Goal: Task Accomplishment & Management: Manage account settings

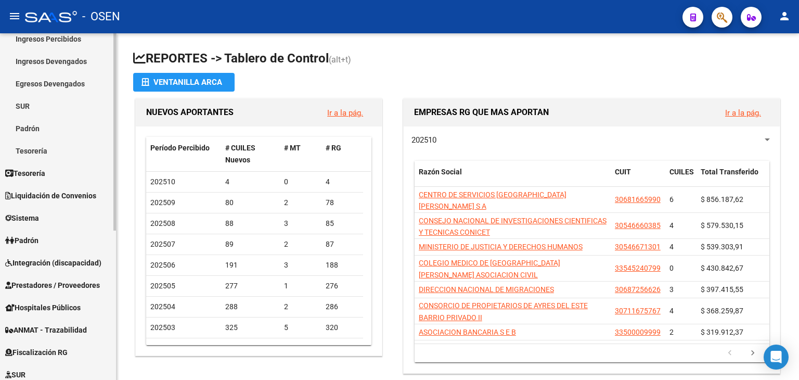
scroll to position [104, 0]
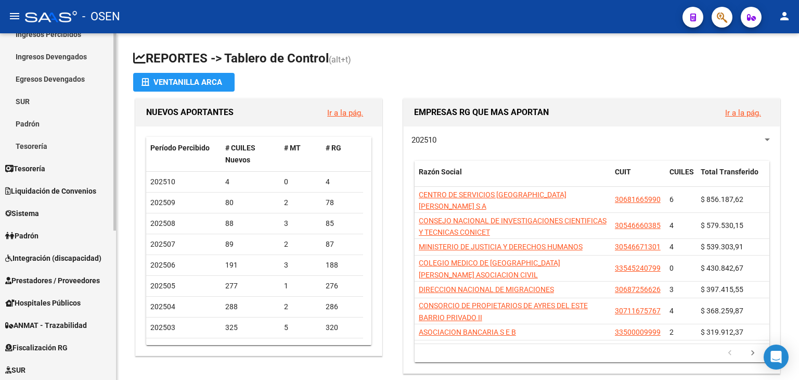
click at [108, 244] on div "Firma Express Inicio Calendario SSS Instructivos Contacto OS Reportes Tablero d…" at bounding box center [59, 233] width 119 height 608
click at [40, 167] on span "Tesorería" at bounding box center [25, 168] width 40 height 11
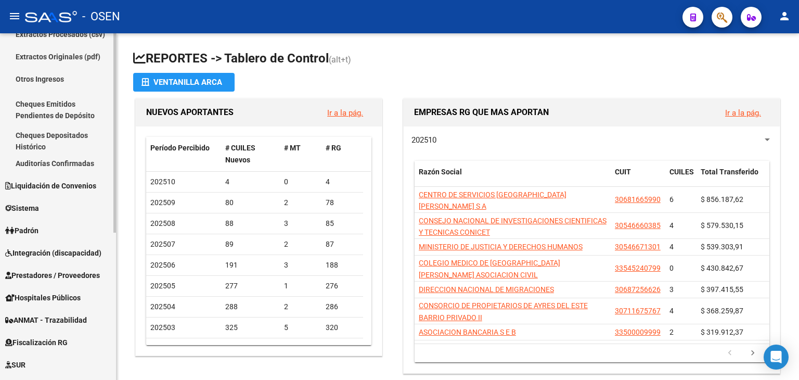
click at [52, 186] on span "Liquidación de Convenios" at bounding box center [50, 185] width 91 height 11
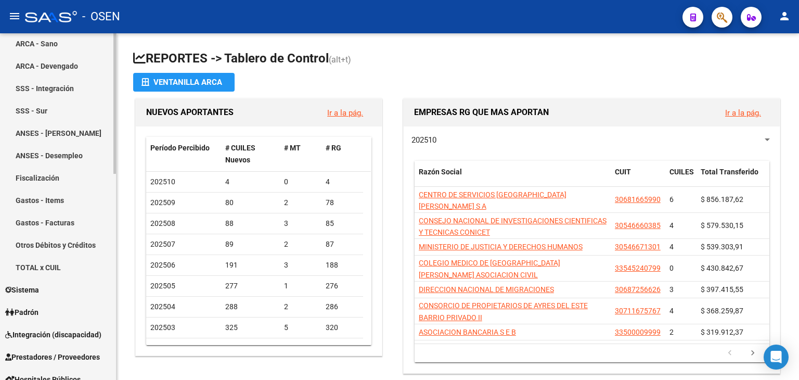
scroll to position [277, 0]
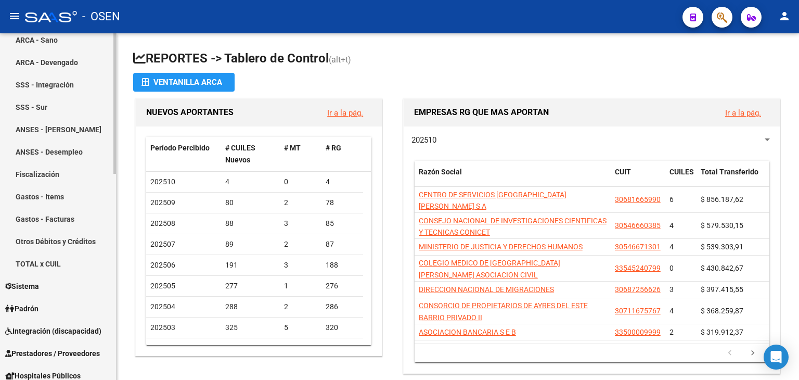
click at [102, 217] on div "Firma Express Inicio Calendario SSS Instructivos Contacto OS Reportes Tablero d…" at bounding box center [59, 183] width 119 height 855
click at [85, 200] on link "Gastos - Items" at bounding box center [58, 196] width 116 height 22
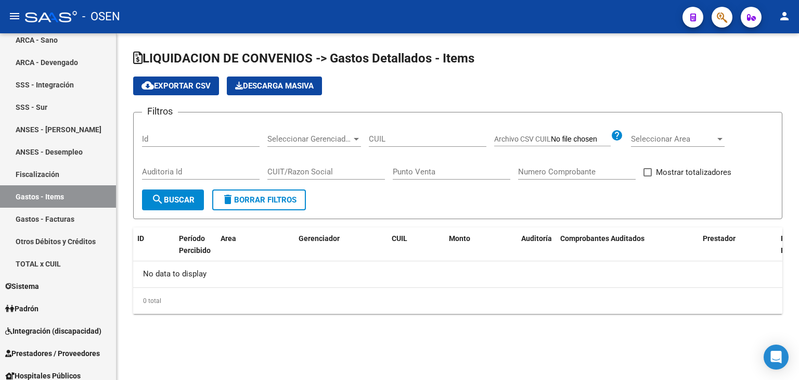
click at [339, 140] on span "Seleccionar Gerenciador" at bounding box center [310, 138] width 84 height 9
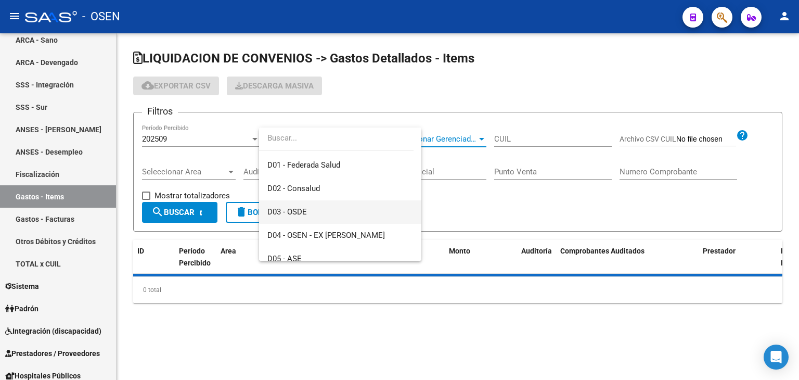
scroll to position [156, 0]
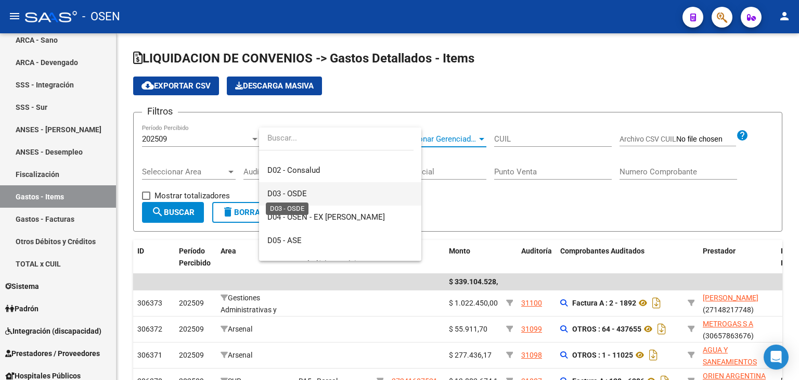
click at [304, 195] on span "D03 - OSDE" at bounding box center [288, 193] width 40 height 9
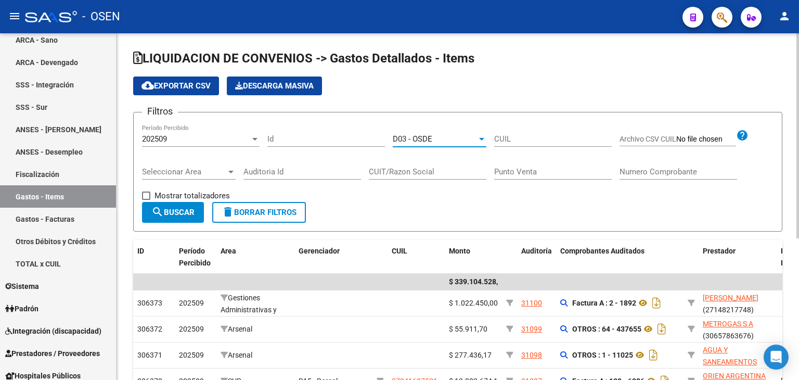
click at [429, 138] on span "D03 - OSDE" at bounding box center [413, 138] width 40 height 9
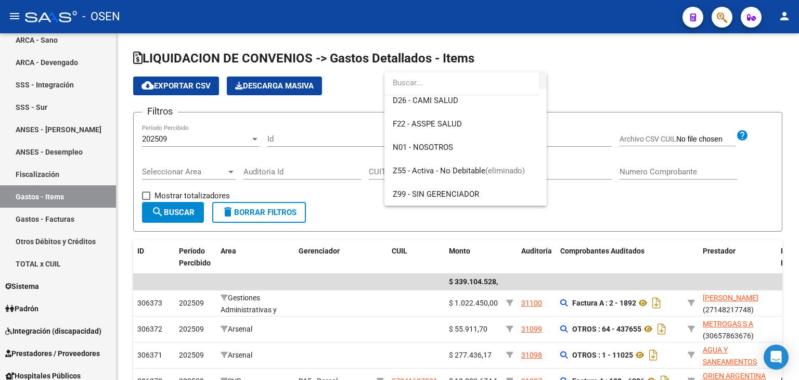
scroll to position [687, 0]
click at [606, 84] on div at bounding box center [399, 190] width 799 height 380
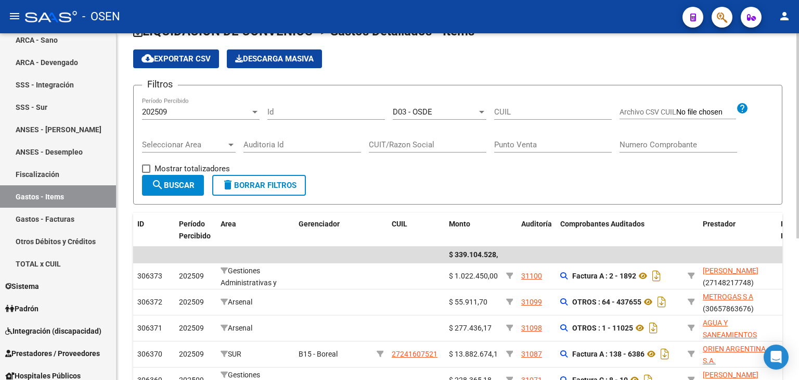
scroll to position [52, 0]
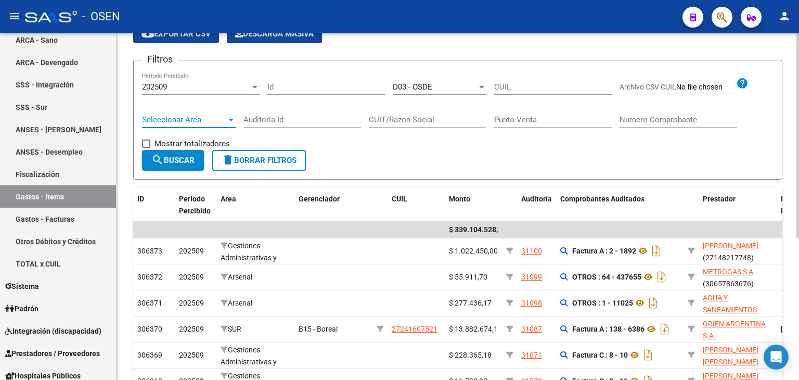
click at [198, 117] on span "Seleccionar Area" at bounding box center [184, 119] width 84 height 9
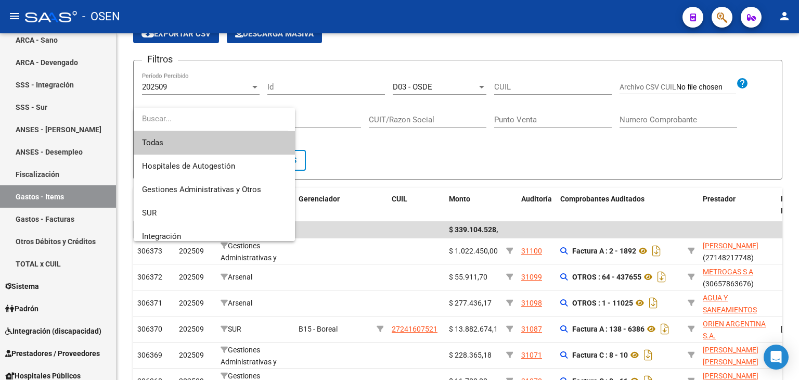
click at [205, 140] on span "Todas" at bounding box center [214, 142] width 145 height 23
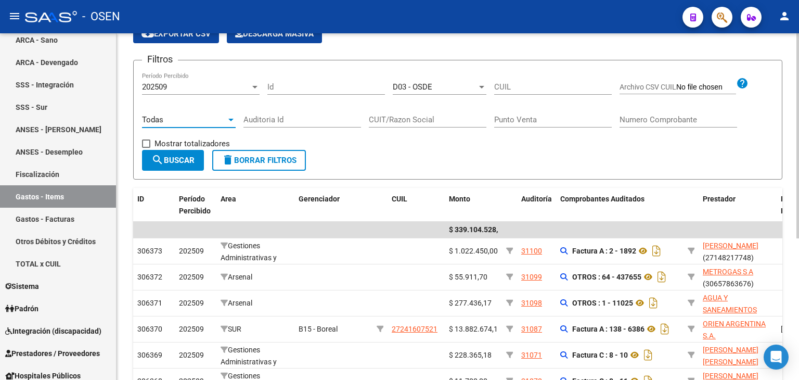
click at [178, 158] on span "search Buscar" at bounding box center [172, 160] width 43 height 9
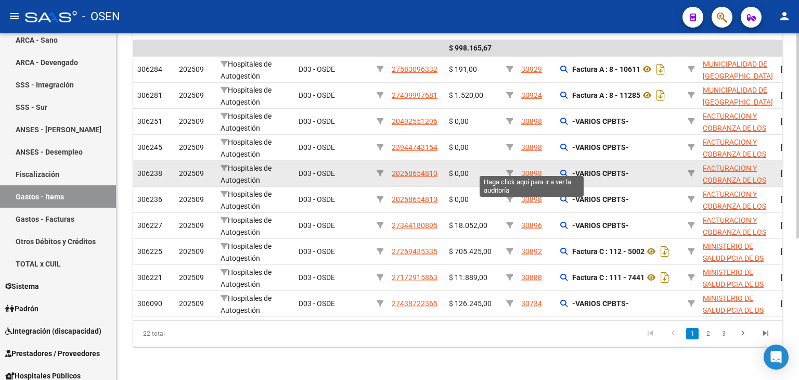
scroll to position [240, 0]
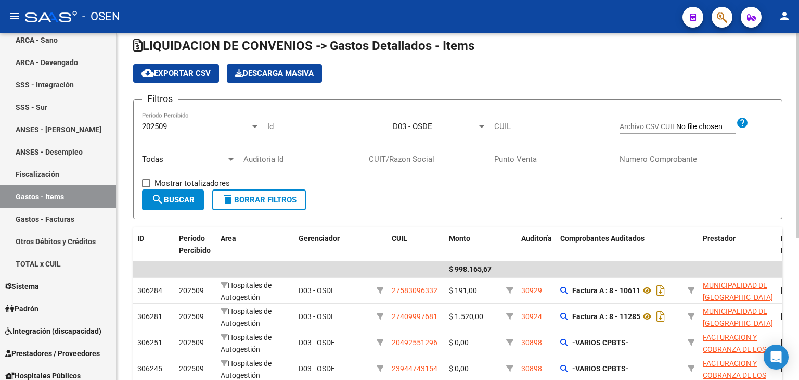
click at [799, 87] on div at bounding box center [798, 143] width 3 height 205
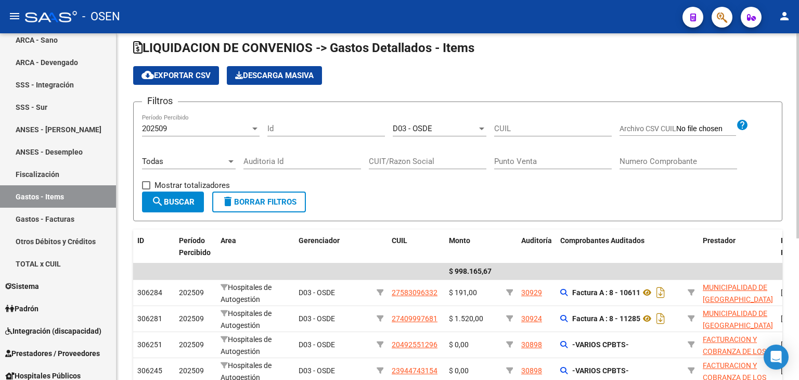
click at [183, 73] on span "cloud_download Exportar CSV" at bounding box center [176, 75] width 69 height 9
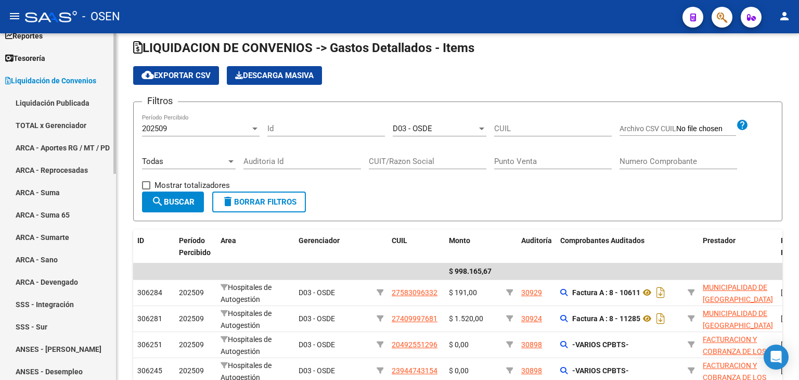
scroll to position [0, 0]
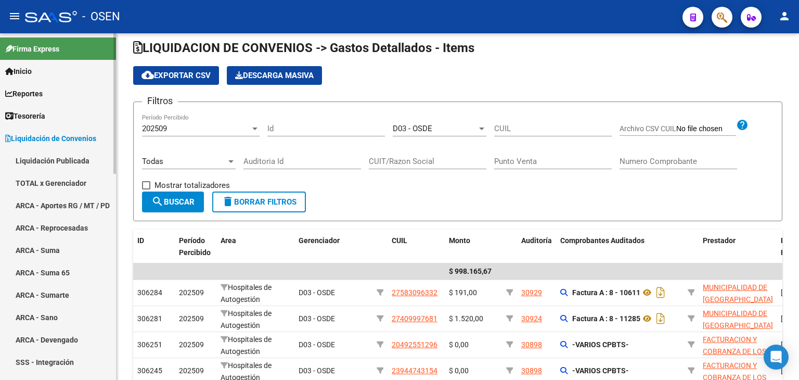
click at [125, 55] on mat-sidenav-container "Firma Express Inicio Calendario SSS Instructivos Contacto OS Reportes Tablero d…" at bounding box center [399, 206] width 799 height 347
click at [40, 122] on link "Tesorería" at bounding box center [58, 116] width 116 height 22
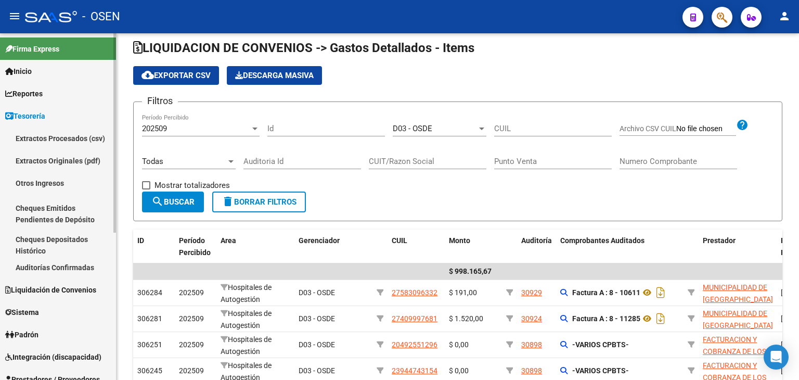
click at [50, 263] on link "Auditorías Confirmadas" at bounding box center [58, 267] width 116 height 22
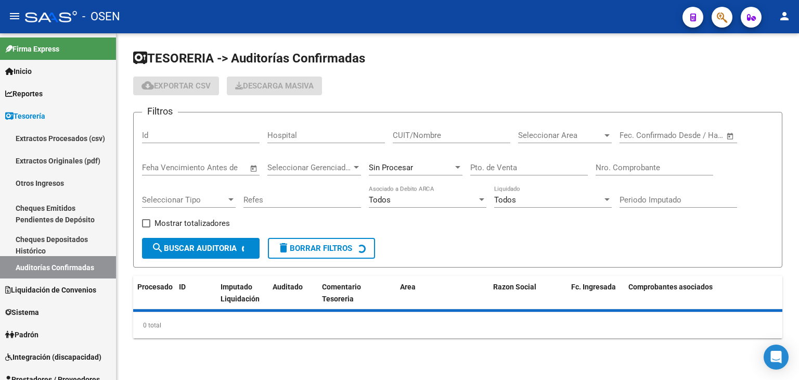
click at [627, 161] on div "Nro. Comprobante" at bounding box center [655, 164] width 118 height 22
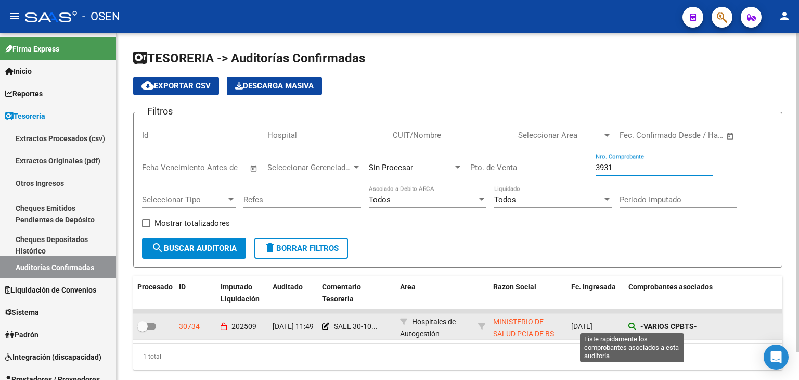
type input "3931"
click at [632, 323] on icon at bounding box center [632, 326] width 7 height 7
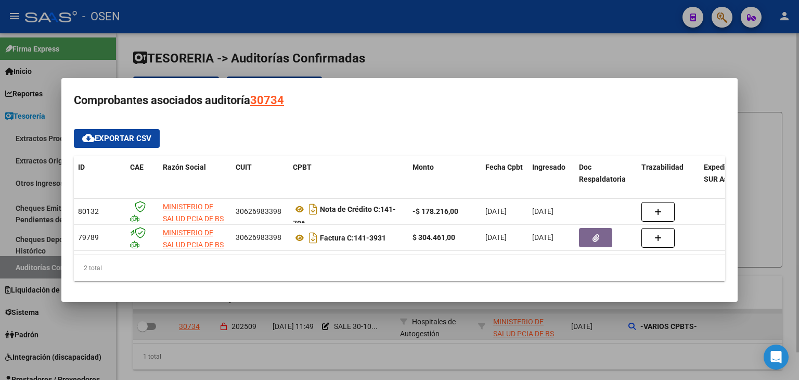
click at [570, 332] on div at bounding box center [399, 190] width 799 height 380
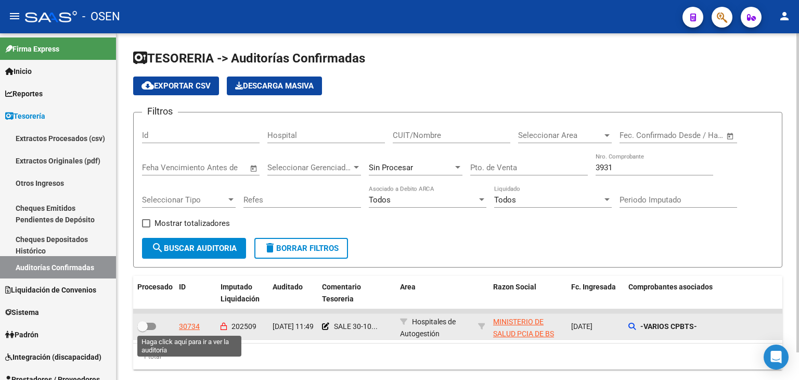
click at [181, 325] on div "30734" at bounding box center [189, 327] width 21 height 12
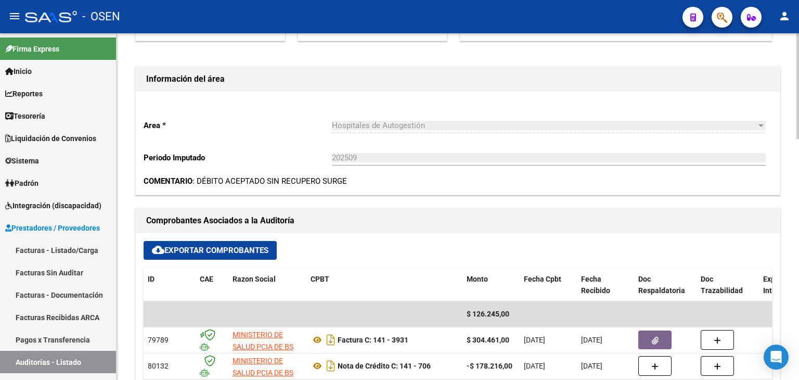
drag, startPoint x: 446, startPoint y: 47, endPoint x: 441, endPoint y: 109, distance: 61.6
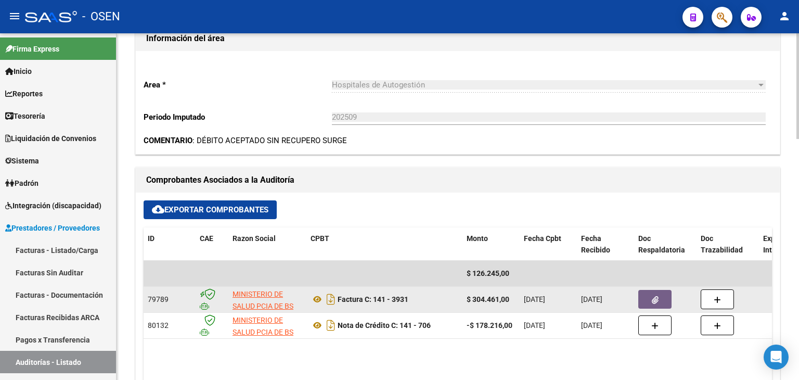
click at [660, 295] on button "button" at bounding box center [655, 299] width 33 height 19
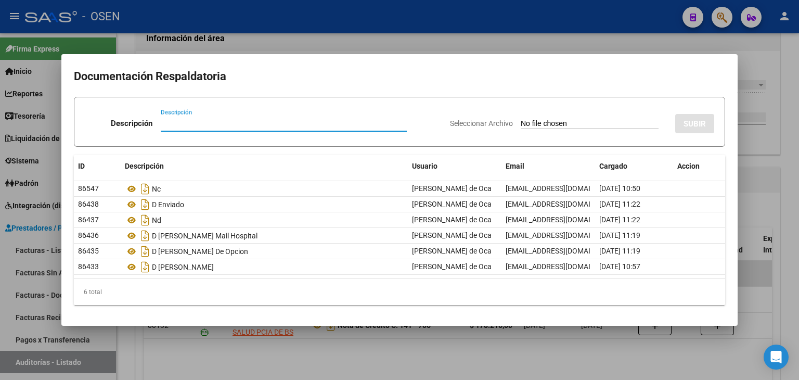
click at [311, 355] on div at bounding box center [399, 190] width 799 height 380
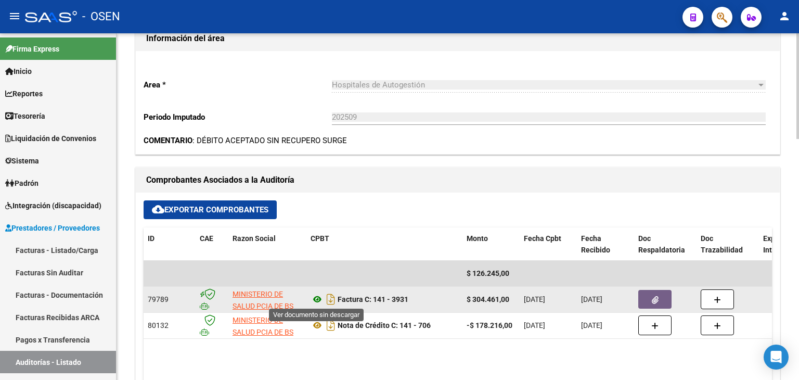
click at [320, 298] on icon at bounding box center [318, 299] width 14 height 12
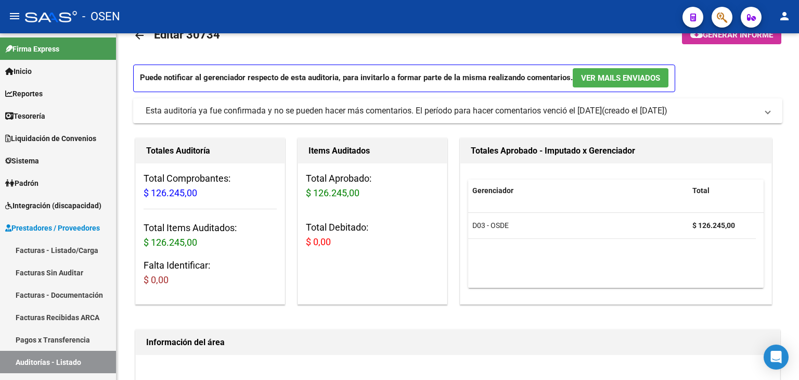
scroll to position [0, 0]
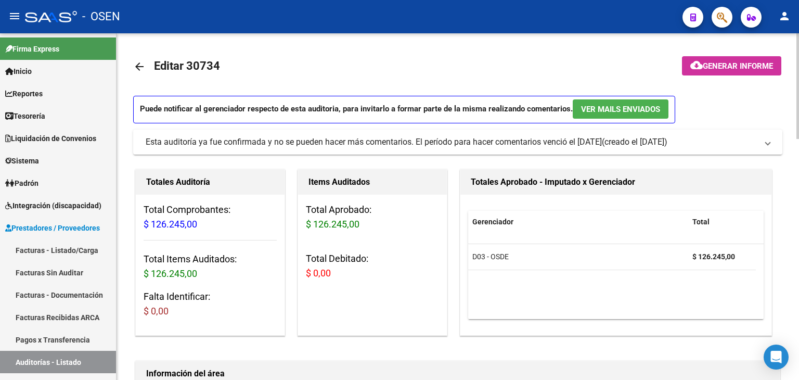
drag, startPoint x: 280, startPoint y: 83, endPoint x: 238, endPoint y: 59, distance: 47.8
click at [139, 69] on mat-icon "arrow_back" at bounding box center [139, 66] width 12 height 12
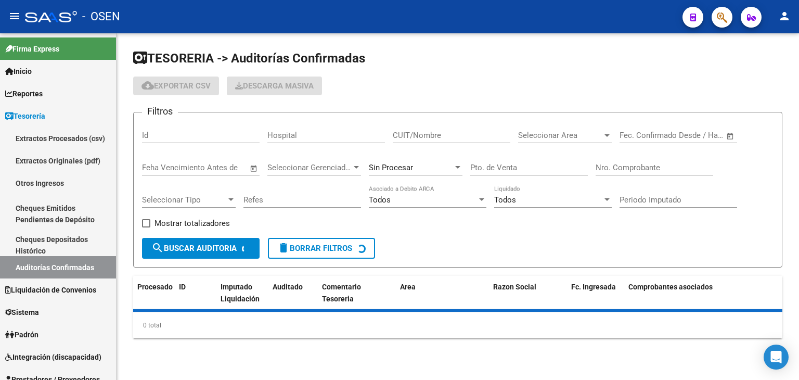
click at [643, 169] on input "Nro. Comprobante" at bounding box center [655, 167] width 118 height 9
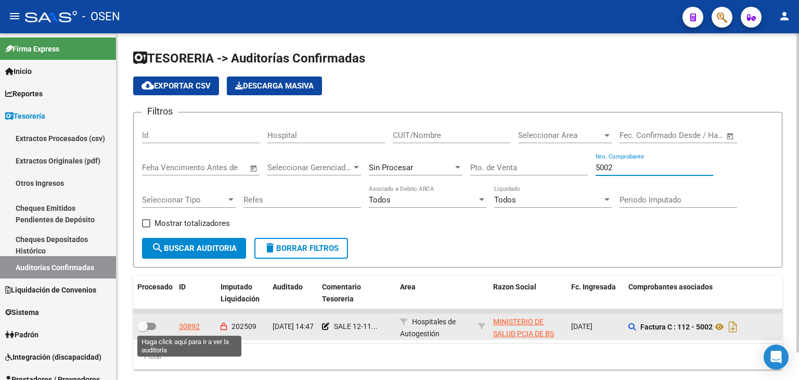
type input "5002"
click at [183, 325] on div "30892" at bounding box center [189, 327] width 21 height 12
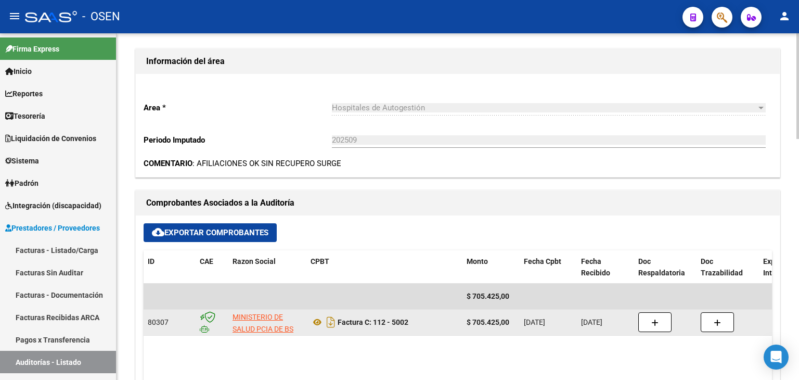
drag, startPoint x: 436, startPoint y: 230, endPoint x: 393, endPoint y: 257, distance: 50.1
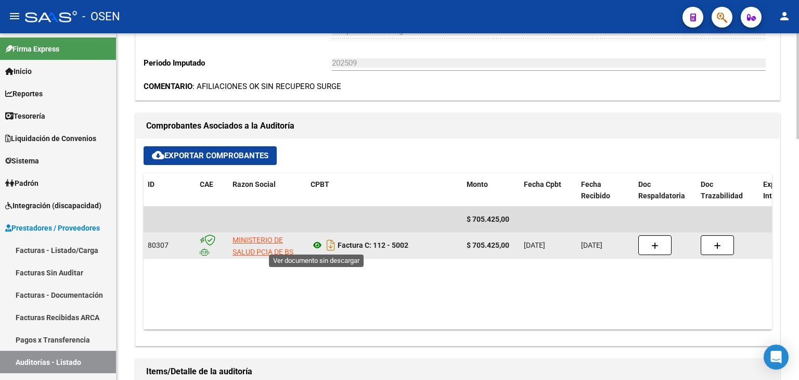
click at [313, 246] on icon at bounding box center [318, 245] width 14 height 12
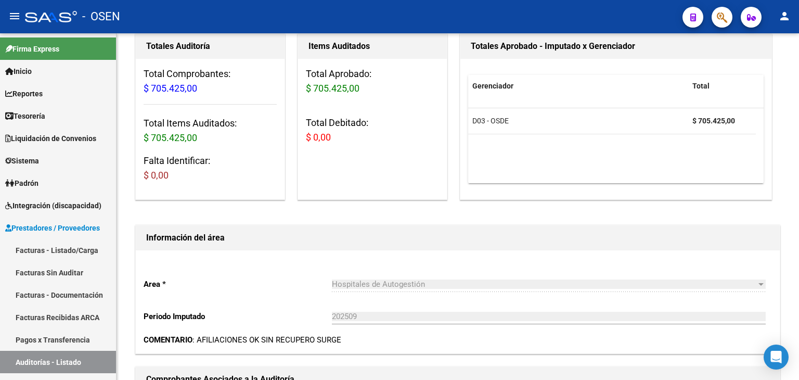
drag, startPoint x: 370, startPoint y: 96, endPoint x: 344, endPoint y: 24, distance: 76.9
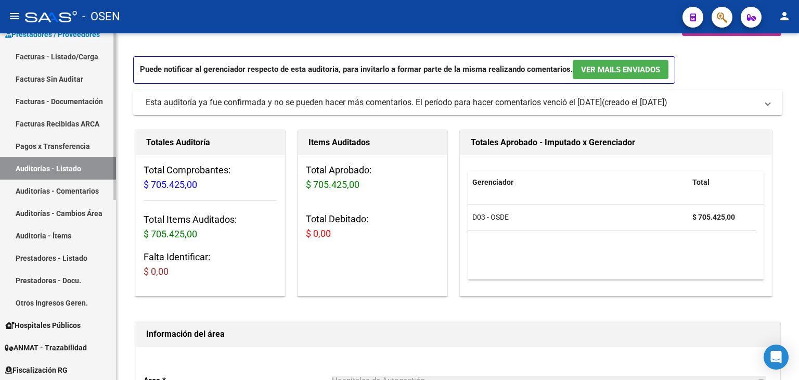
scroll to position [205, 0]
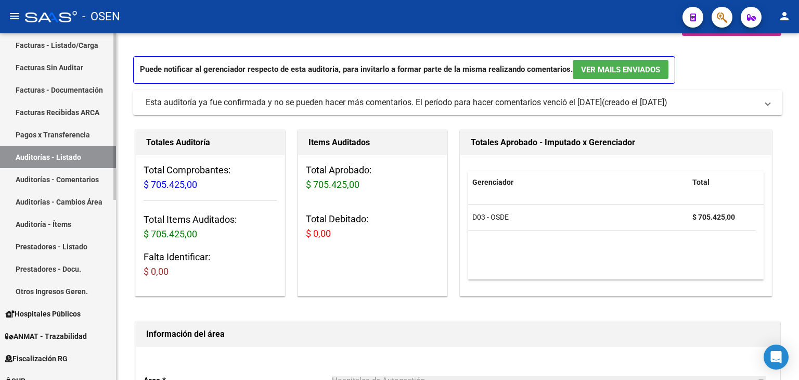
click at [110, 244] on div "Firma Express Inicio Calendario SSS Instructivos Contacto OS Reportes Tablero d…" at bounding box center [59, 188] width 119 height 720
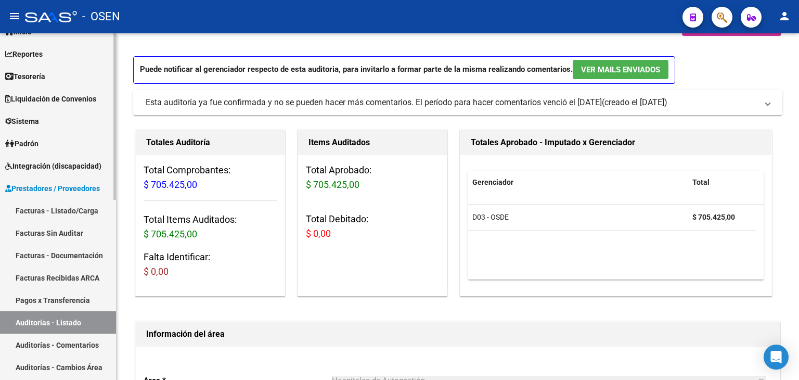
scroll to position [0, 0]
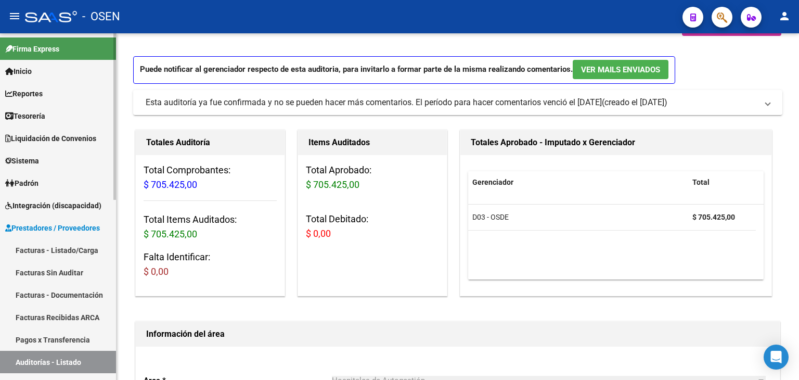
click at [36, 141] on span "Liquidación de Convenios" at bounding box center [50, 138] width 91 height 11
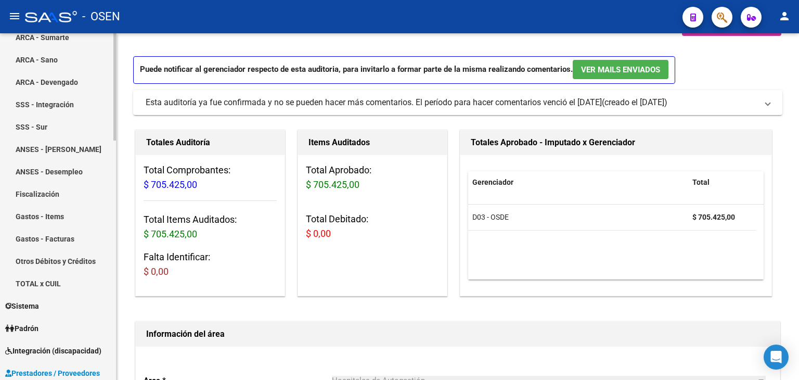
scroll to position [316, 0]
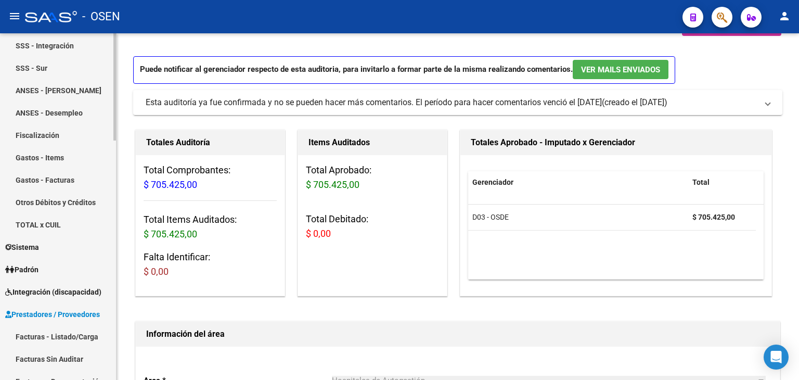
click at [122, 188] on mat-sidenav-container "Firma Express Inicio Calendario SSS Instructivos Contacto OS Reportes Tablero d…" at bounding box center [399, 206] width 799 height 347
click at [64, 157] on link "Gastos - Items" at bounding box center [58, 157] width 116 height 22
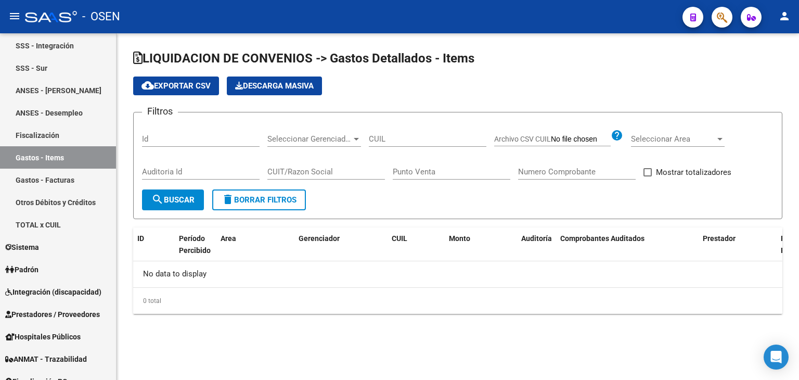
click at [423, 134] on input "CUIL" at bounding box center [428, 138] width 118 height 9
click at [319, 139] on span "Seleccionar Gerenciador" at bounding box center [310, 138] width 84 height 9
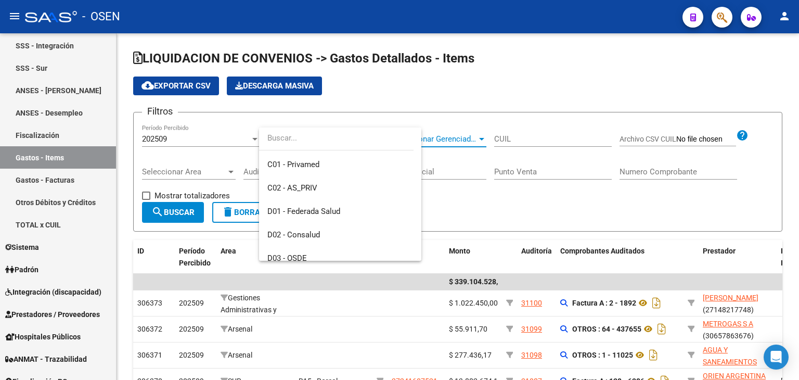
scroll to position [167, 0]
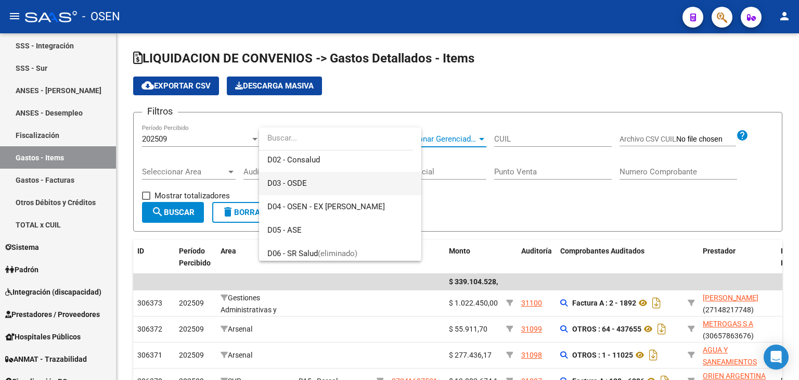
click at [374, 184] on span "D03 - OSDE" at bounding box center [341, 183] width 146 height 23
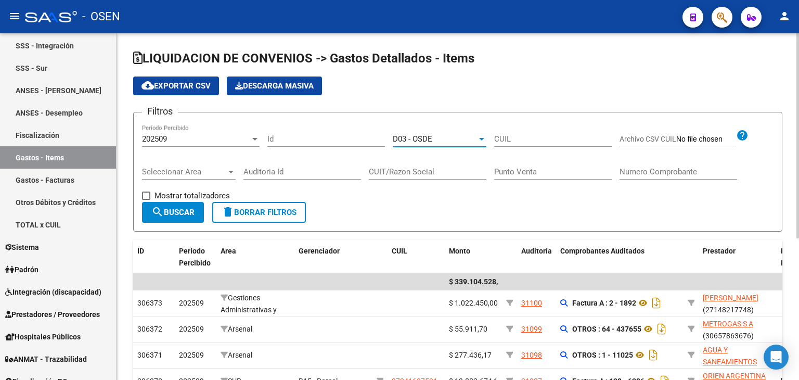
click at [166, 217] on button "search Buscar" at bounding box center [173, 212] width 62 height 21
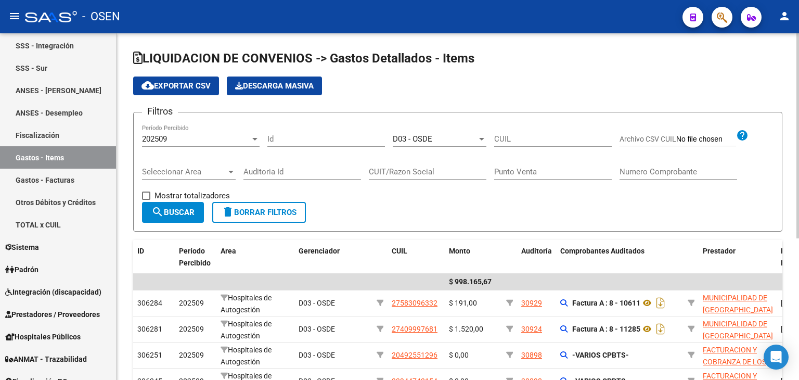
click at [206, 136] on div "202509" at bounding box center [196, 138] width 108 height 9
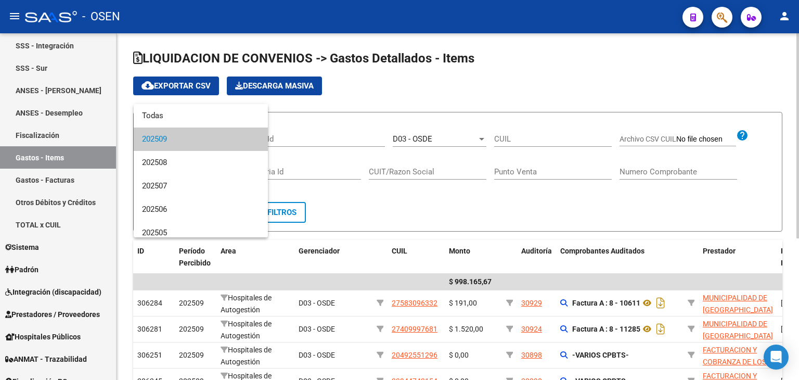
click at [440, 80] on div at bounding box center [399, 190] width 799 height 380
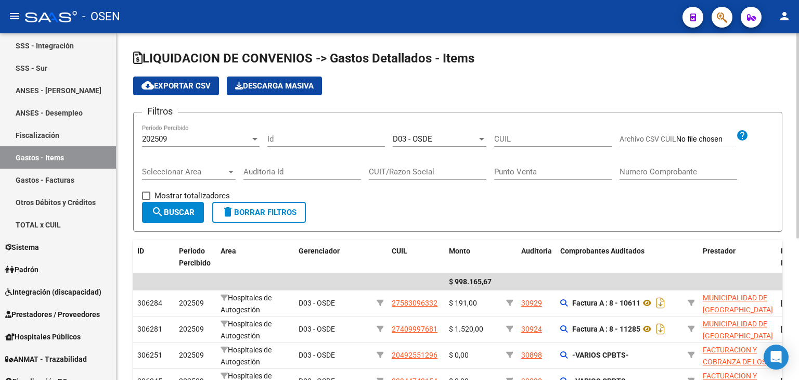
click at [416, 144] on div "D03 - OSDE Seleccionar Gerenciador" at bounding box center [440, 135] width 94 height 22
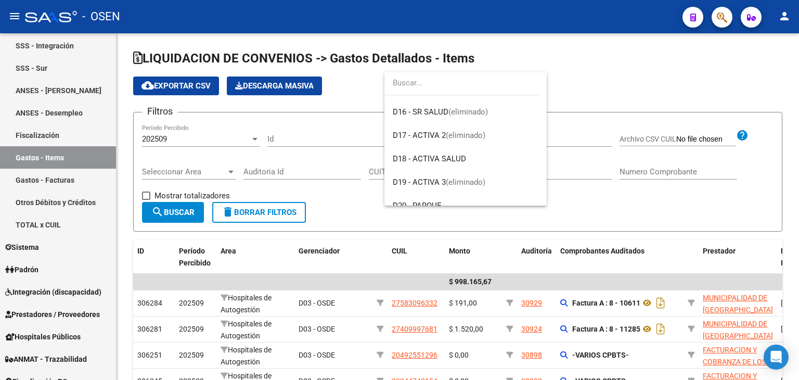
scroll to position [490, 0]
click at [497, 155] on span "D18 - ACTIVA SALUD" at bounding box center [466, 156] width 146 height 23
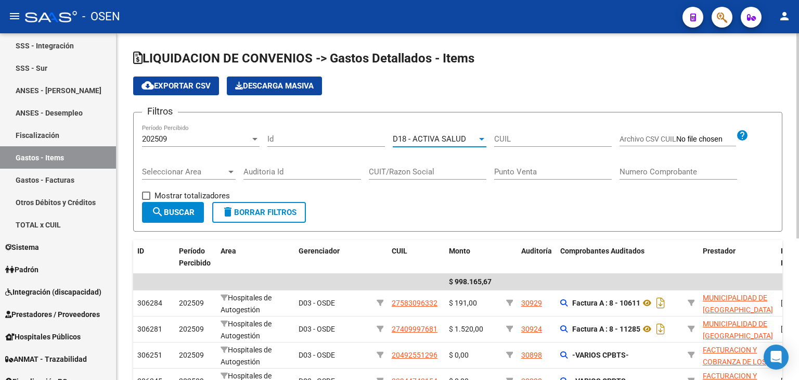
click at [202, 171] on span "Seleccionar Area" at bounding box center [184, 171] width 84 height 9
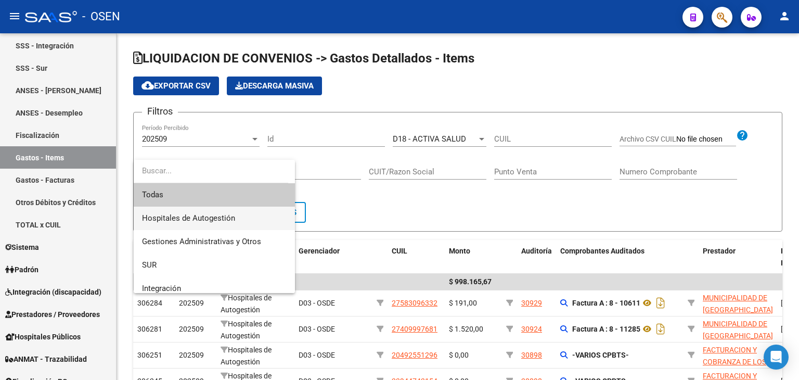
click at [179, 215] on span "Hospitales de Autogestión" at bounding box center [188, 217] width 93 height 9
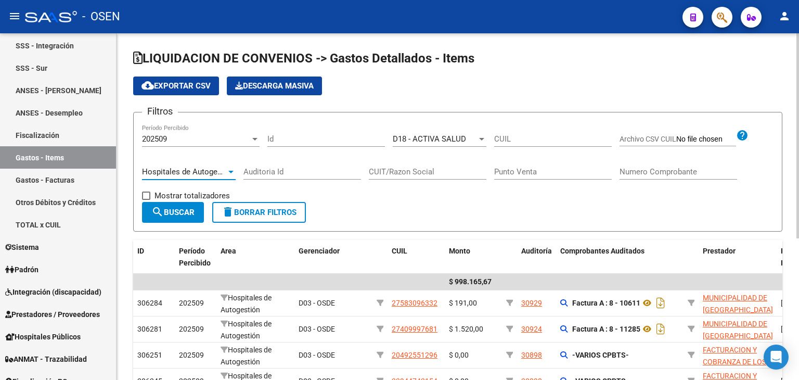
click at [157, 215] on mat-icon "search" at bounding box center [157, 212] width 12 height 12
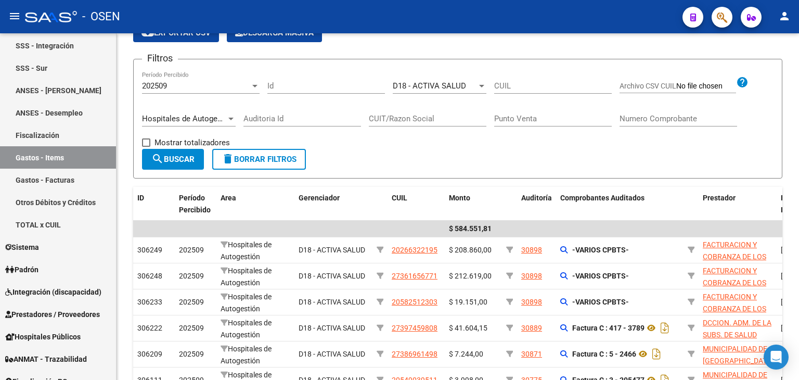
scroll to position [5, 0]
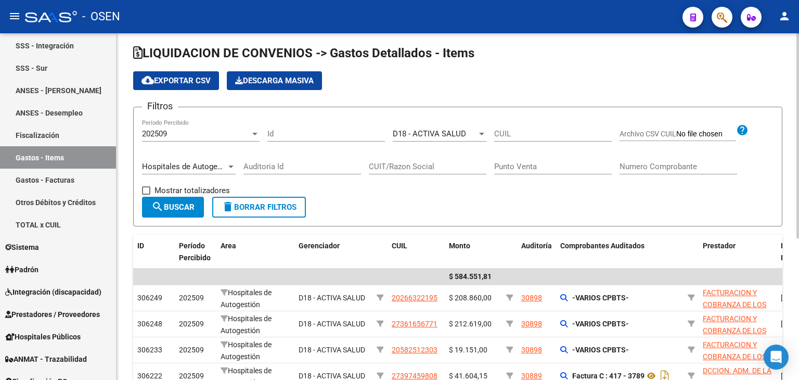
drag, startPoint x: 483, startPoint y: 103, endPoint x: 480, endPoint y: 36, distance: 66.7
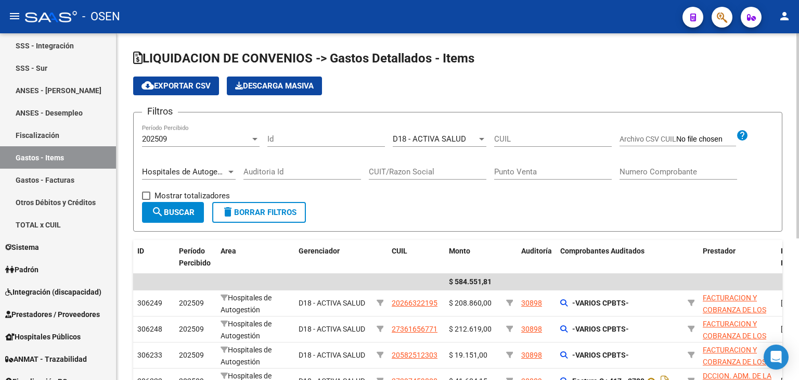
click at [177, 84] on span "cloud_download Exportar CSV" at bounding box center [176, 85] width 69 height 9
click at [405, 142] on span "D18 - ACTIVA SALUD" at bounding box center [429, 138] width 73 height 9
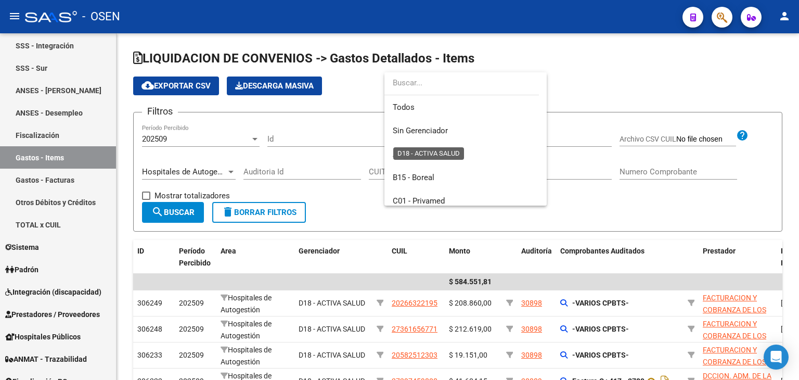
scroll to position [507, 0]
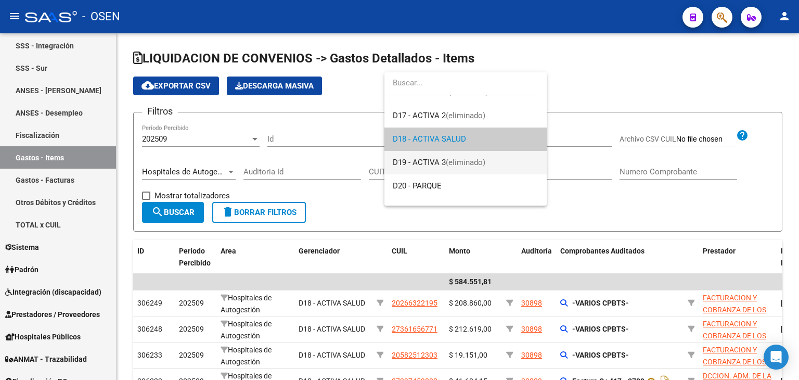
click at [514, 163] on span "D19 - ACTIVA 3 (eliminado)" at bounding box center [466, 162] width 146 height 23
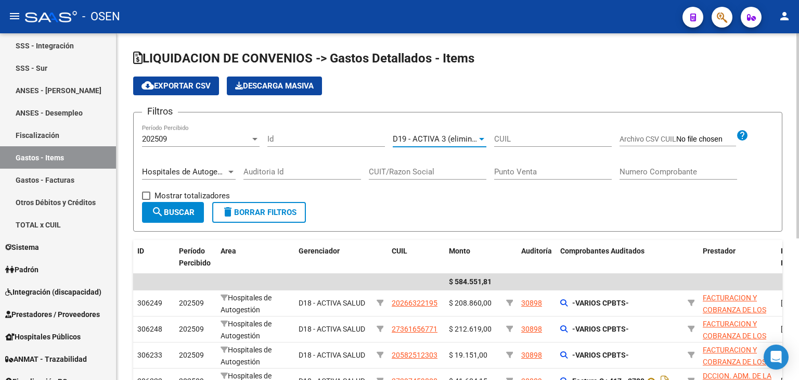
click at [181, 209] on span "search Buscar" at bounding box center [172, 212] width 43 height 9
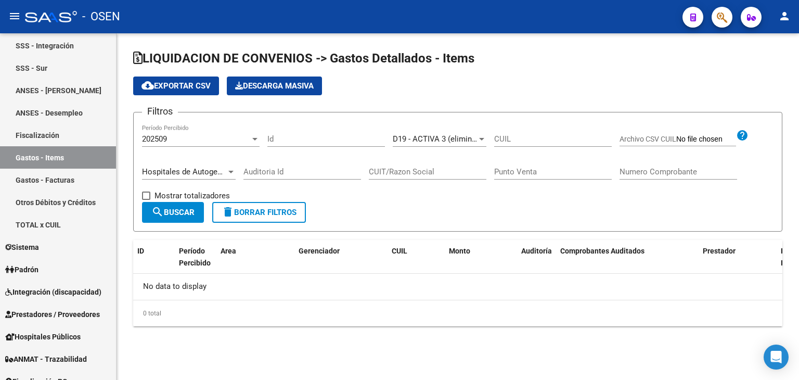
click at [430, 139] on span "D19 - ACTIVA 3 (eliminado)" at bounding box center [440, 138] width 95 height 9
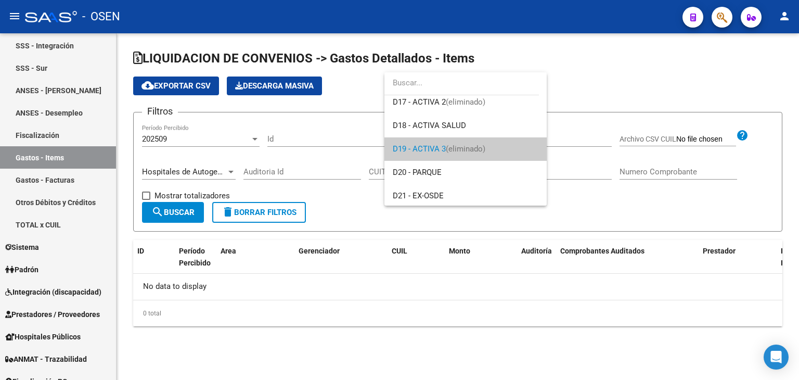
scroll to position [491, 0]
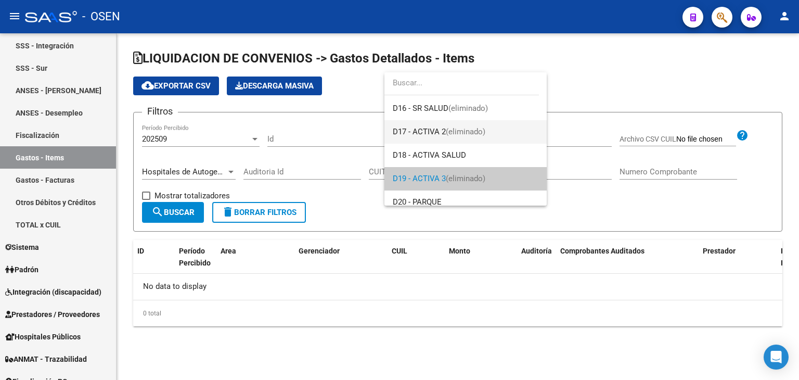
click at [498, 134] on span "D17 - ACTIVA 2 (eliminado)" at bounding box center [466, 131] width 146 height 23
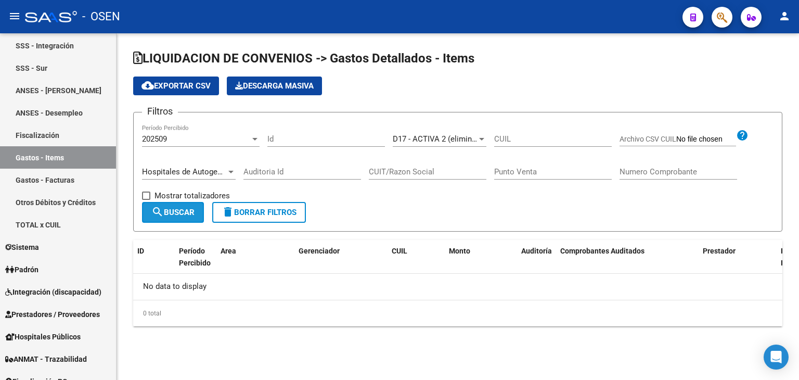
click at [154, 215] on mat-icon "search" at bounding box center [157, 212] width 12 height 12
click at [464, 141] on span "D17 - ACTIVA 2 (eliminado)" at bounding box center [440, 138] width 95 height 9
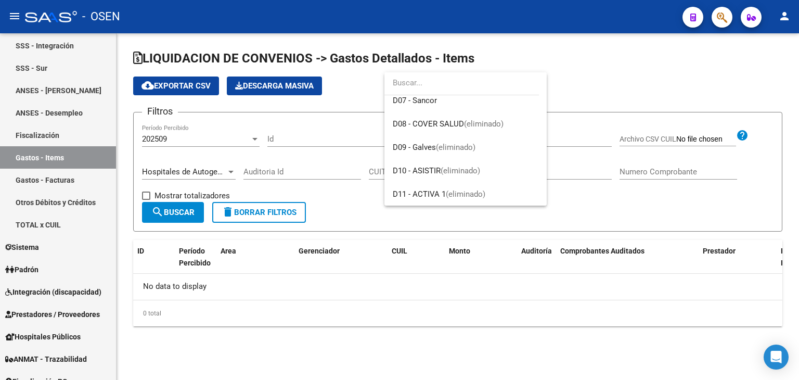
scroll to position [300, 0]
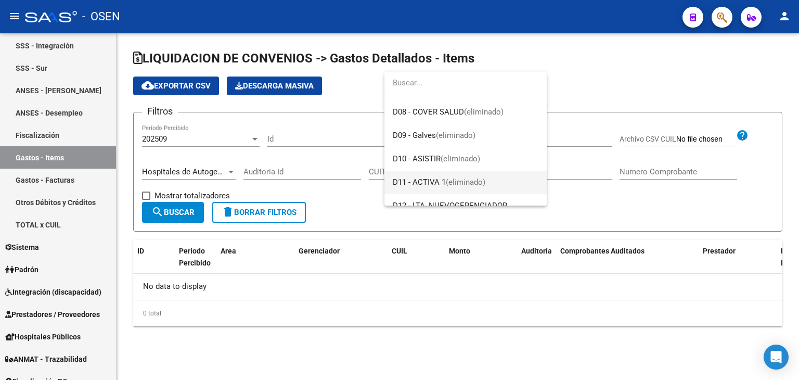
click at [481, 177] on span "(eliminado)" at bounding box center [466, 181] width 40 height 9
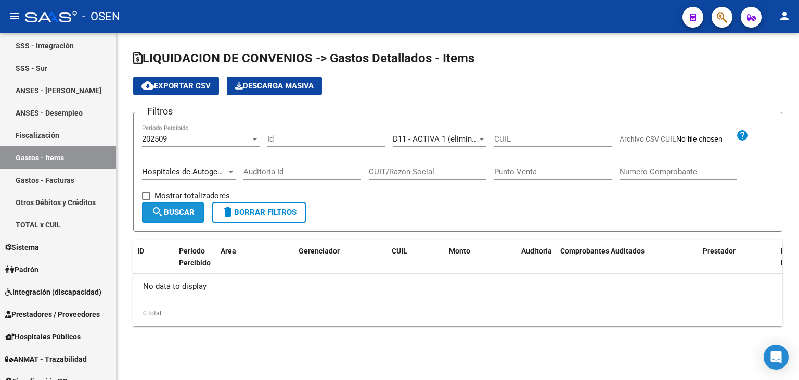
drag, startPoint x: 160, startPoint y: 211, endPoint x: 175, endPoint y: 203, distance: 17.0
click at [160, 211] on mat-icon "search" at bounding box center [157, 212] width 12 height 12
click at [425, 139] on span "D11 - ACTIVA 1 (eliminado)" at bounding box center [440, 138] width 95 height 9
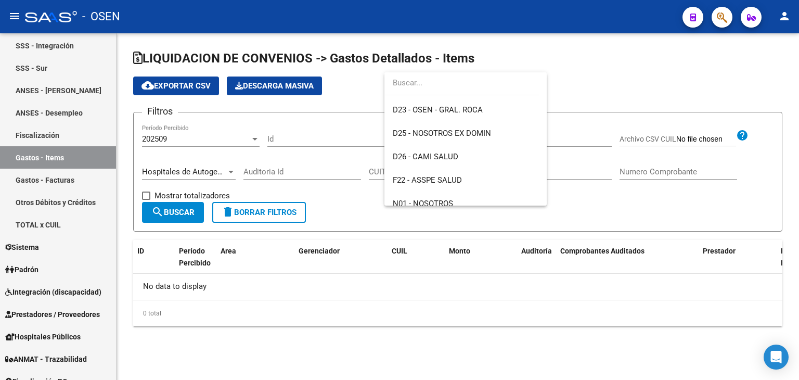
scroll to position [483, 0]
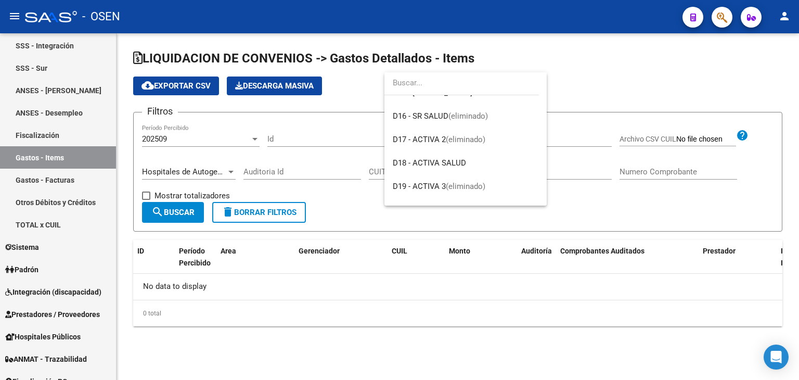
click at [469, 348] on div at bounding box center [399, 190] width 799 height 380
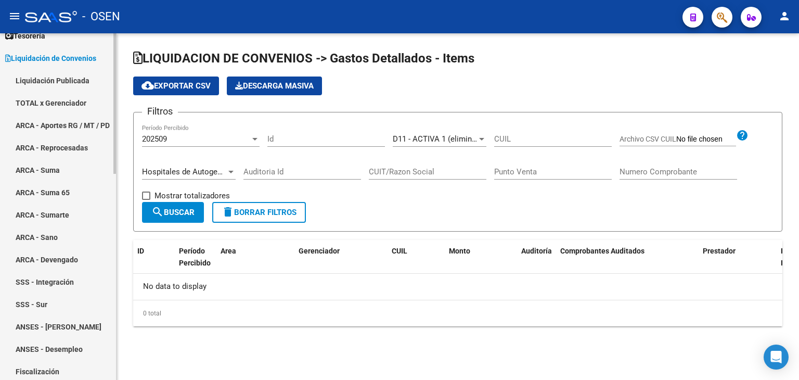
scroll to position [2, 0]
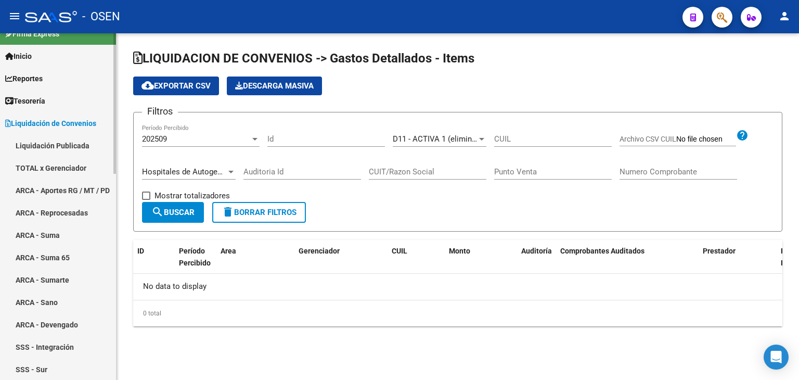
click at [119, 42] on mat-sidenav-container "Firma Express Inicio Calendario SSS Instructivos Contacto OS Reportes Tablero d…" at bounding box center [399, 206] width 799 height 347
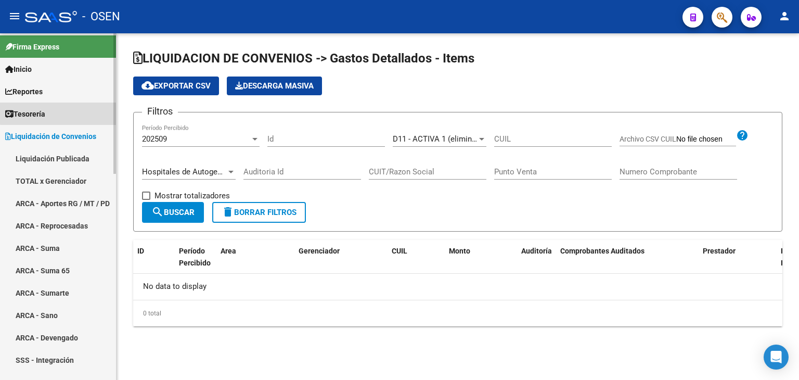
click at [78, 108] on link "Tesorería" at bounding box center [58, 114] width 116 height 22
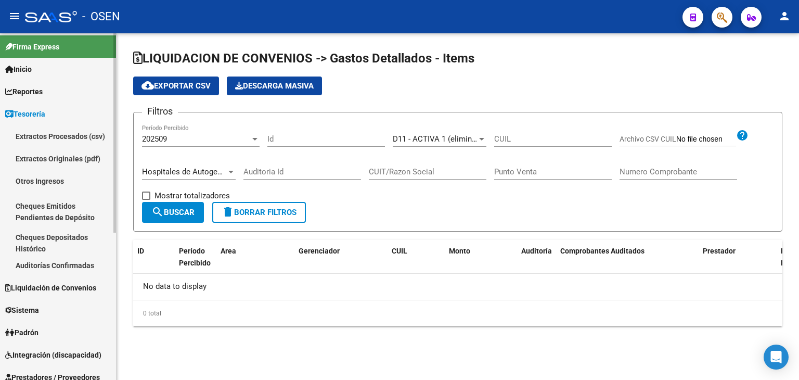
click at [79, 258] on link "Auditorías Confirmadas" at bounding box center [58, 265] width 116 height 22
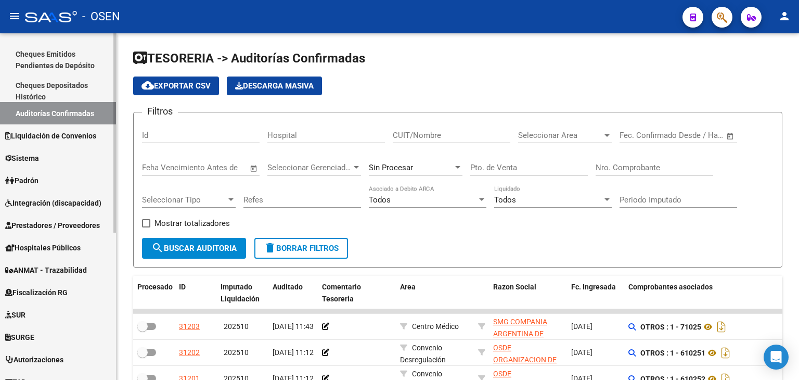
click at [108, 287] on div "Firma Express Inicio Calendario SSS Instructivos Contacto OS Reportes Tablero d…" at bounding box center [59, 180] width 119 height 603
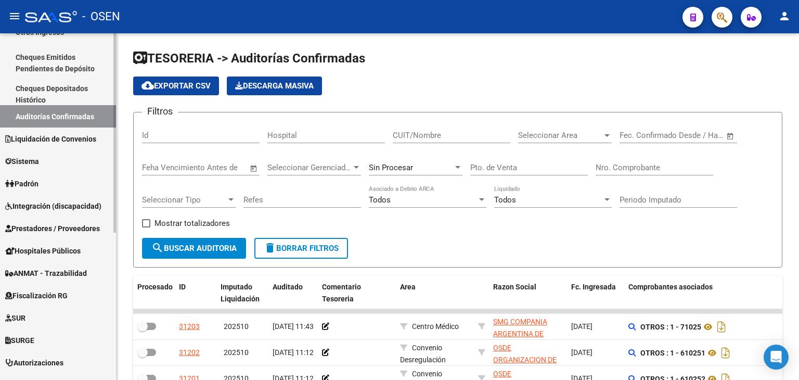
click at [31, 141] on span "Liquidación de Convenios" at bounding box center [50, 138] width 91 height 11
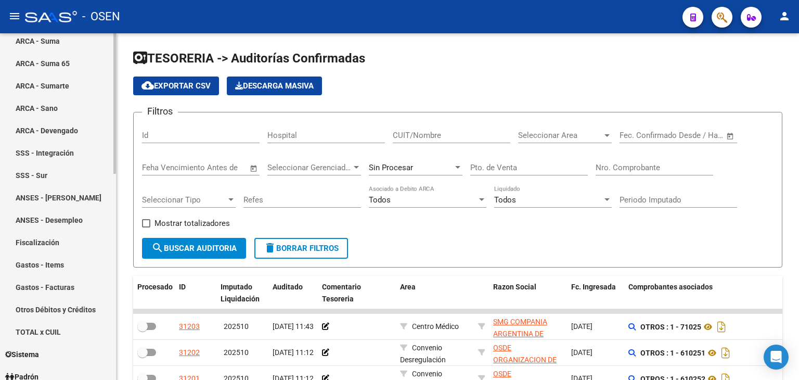
scroll to position [220, 0]
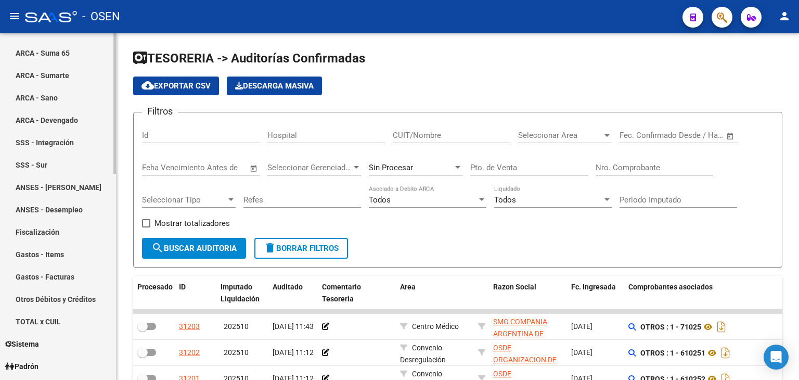
click at [117, 210] on mat-sidenav-container "Firma Express Inicio Calendario SSS Instructivos Contacto OS Reportes Tablero d…" at bounding box center [399, 206] width 799 height 347
click at [80, 248] on link "Gastos - Items" at bounding box center [58, 254] width 116 height 22
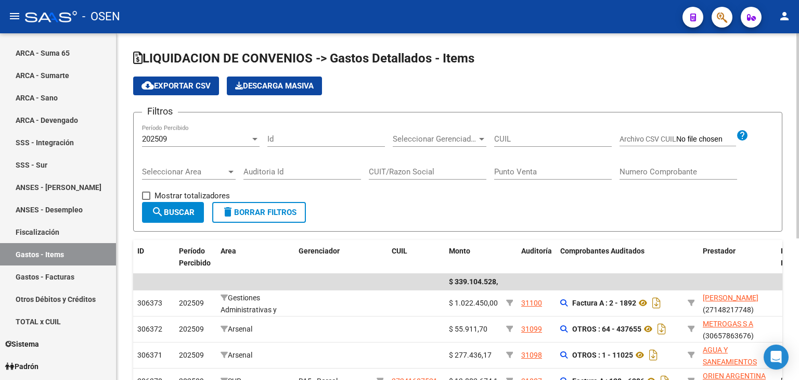
click at [328, 202] on form "Filtros 202509 Período Percibido Id Seleccionar Gerenciador Seleccionar Gerenci…" at bounding box center [458, 172] width 650 height 120
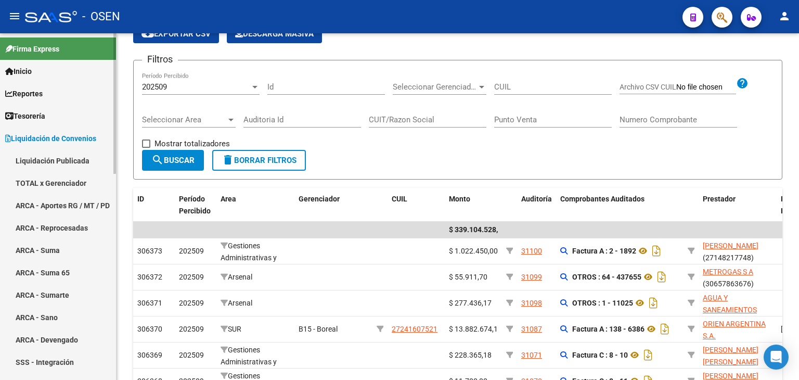
click at [117, 63] on mat-sidenav-container "Firma Express Inicio Calendario SSS Instructivos Contacto OS Reportes Tablero d…" at bounding box center [399, 206] width 799 height 347
click at [41, 109] on link "Tesorería" at bounding box center [58, 116] width 116 height 22
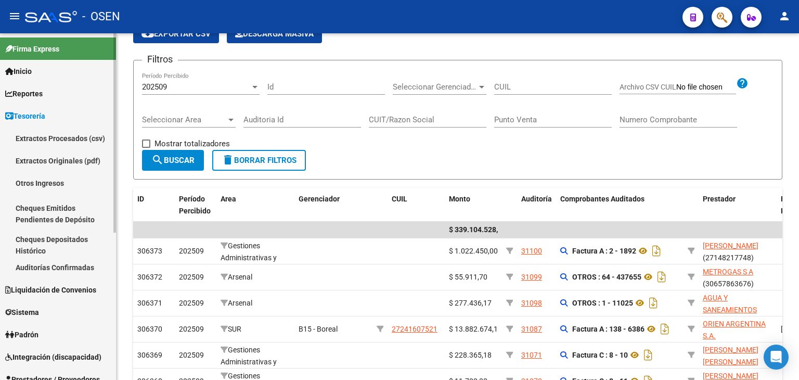
click at [62, 260] on link "Auditorías Confirmadas" at bounding box center [58, 267] width 116 height 22
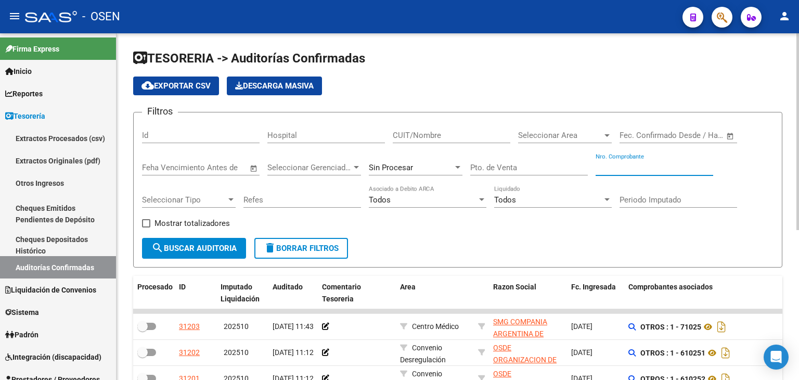
drag, startPoint x: 653, startPoint y: 169, endPoint x: 667, endPoint y: 191, distance: 26.3
click at [654, 169] on input "Nro. Comprobante" at bounding box center [655, 167] width 118 height 9
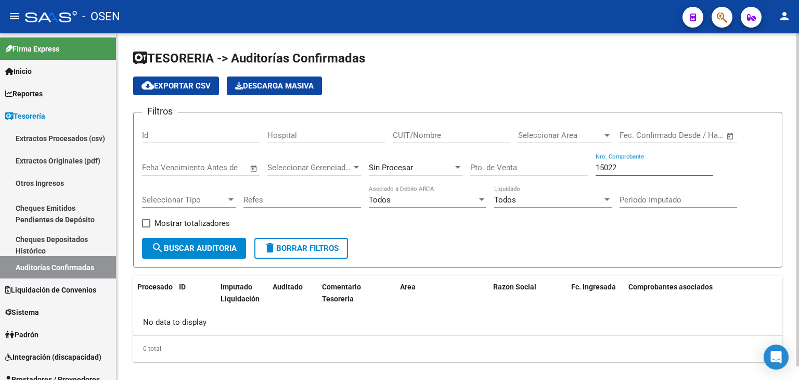
click at [387, 167] on span "Sin Procesar" at bounding box center [391, 167] width 44 height 9
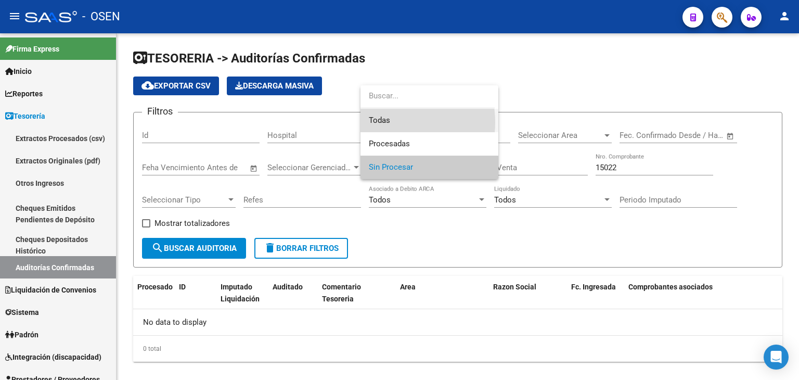
click at [387, 122] on span "Todas" at bounding box center [429, 120] width 121 height 23
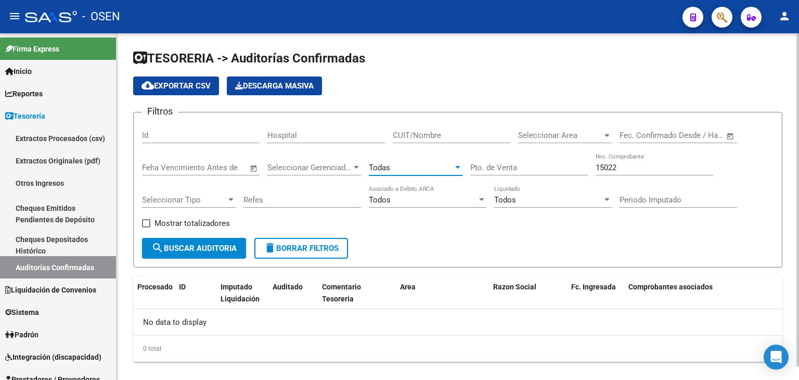
click at [194, 250] on span "search Buscar Auditoria" at bounding box center [193, 248] width 85 height 9
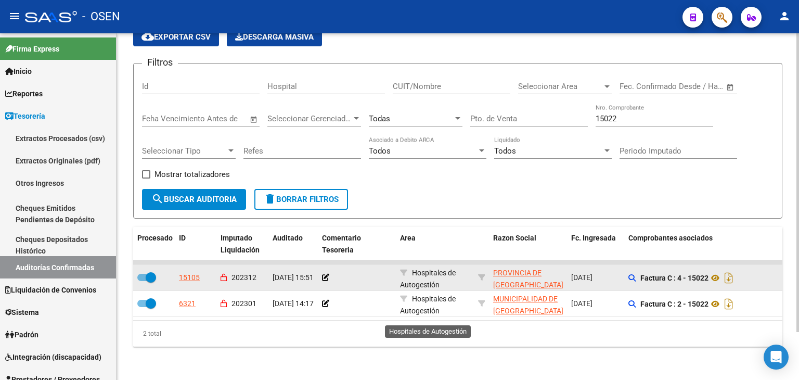
scroll to position [56, 0]
drag, startPoint x: 441, startPoint y: 265, endPoint x: 435, endPoint y: 300, distance: 36.0
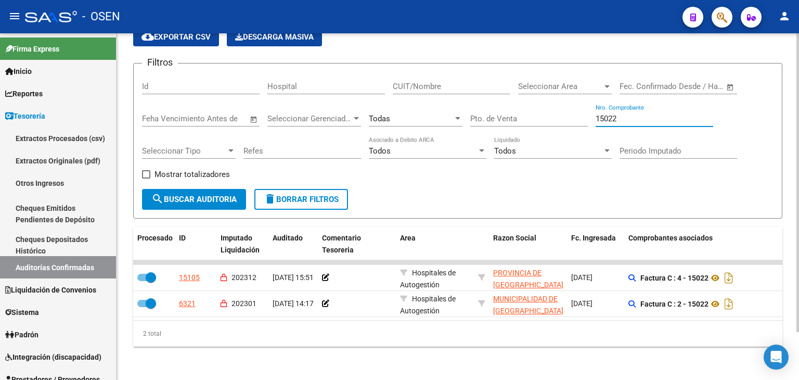
drag, startPoint x: 641, startPoint y: 110, endPoint x: 520, endPoint y: 133, distance: 122.3
click at [534, 128] on div "Filtros Id Hospital CUIT/Nombre Seleccionar Area Seleccionar Area Fecha inicio …" at bounding box center [458, 130] width 632 height 117
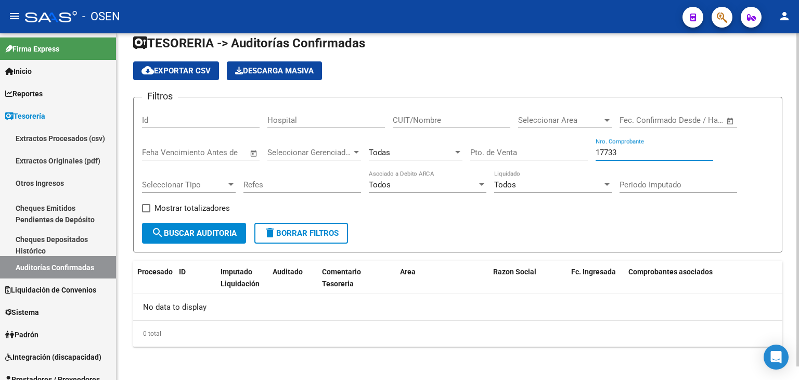
scroll to position [14, 0]
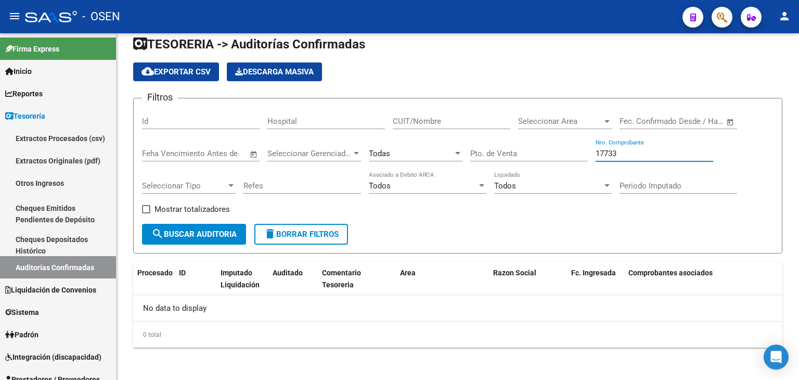
type input "17733"
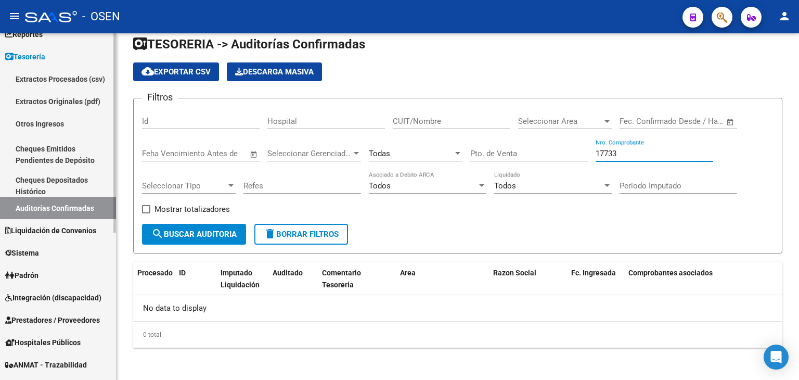
scroll to position [119, 0]
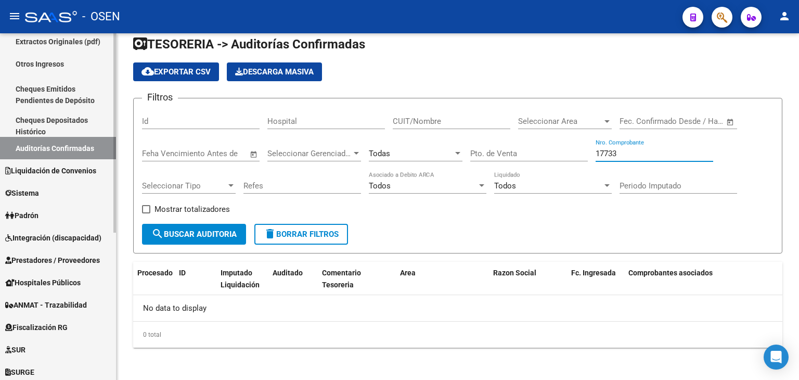
click at [122, 245] on mat-sidenav-container "Firma Express Inicio Calendario SSS Instructivos Contacto OS Reportes Tablero d…" at bounding box center [399, 206] width 799 height 347
click at [42, 258] on span "Prestadores / Proveedores" at bounding box center [52, 260] width 95 height 11
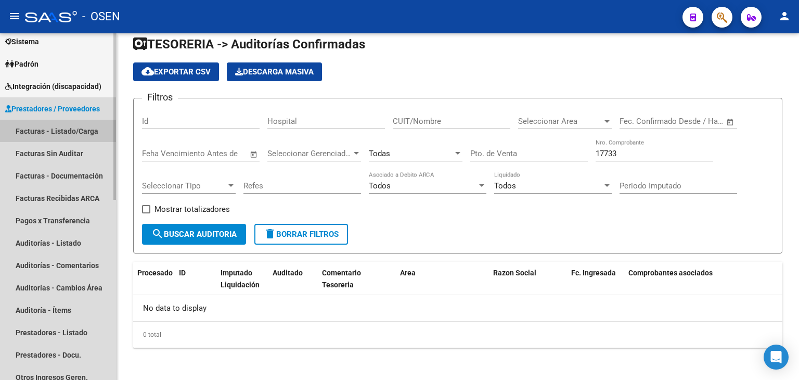
click at [75, 137] on link "Facturas - Listado/Carga" at bounding box center [58, 131] width 116 height 22
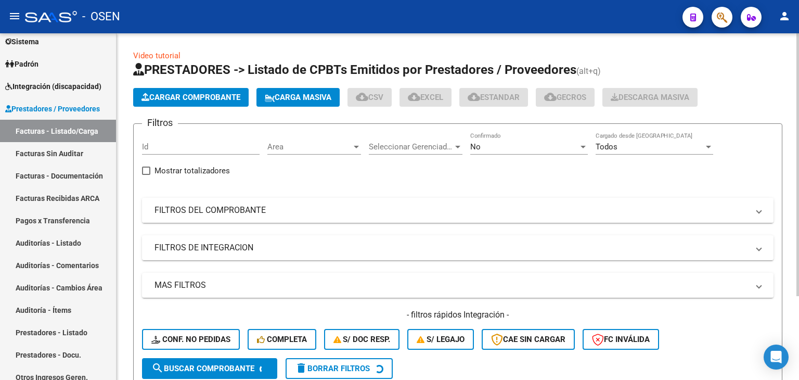
click at [672, 205] on mat-panel-title "FILTROS DEL COMPROBANTE" at bounding box center [452, 210] width 594 height 11
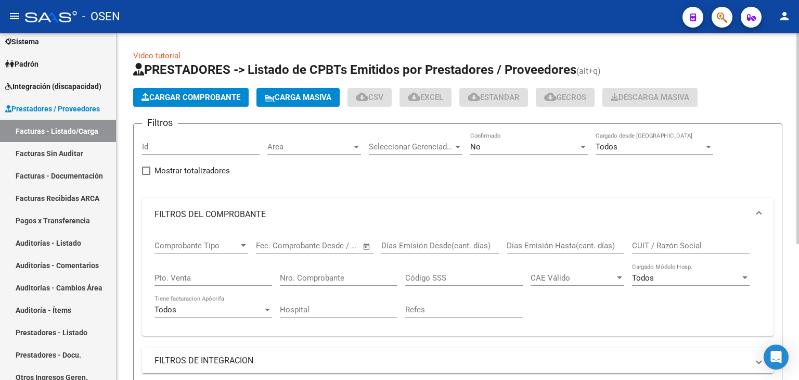
click at [502, 141] on div "No Confirmado" at bounding box center [530, 143] width 118 height 22
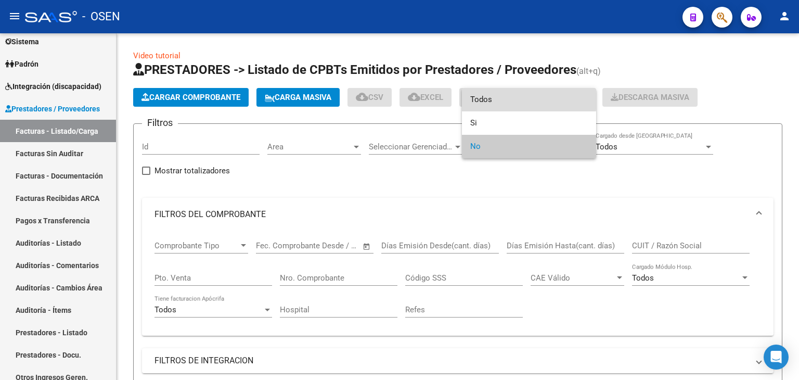
click at [498, 99] on span "Todos" at bounding box center [530, 99] width 118 height 23
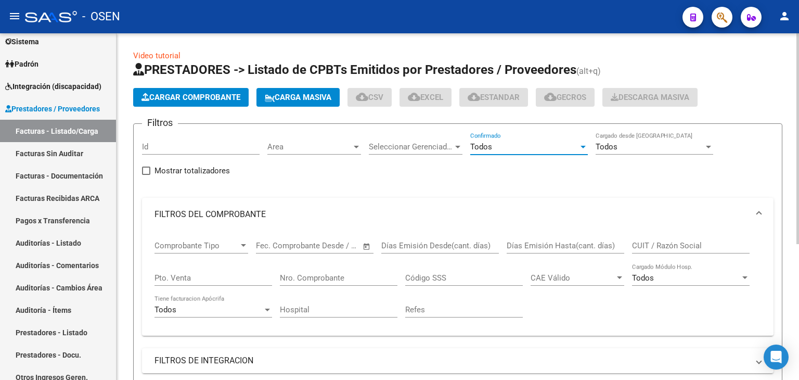
click at [659, 247] on input "CUIT / Razón Social" at bounding box center [691, 245] width 118 height 9
paste input "30697586942"
type input "30697586942"
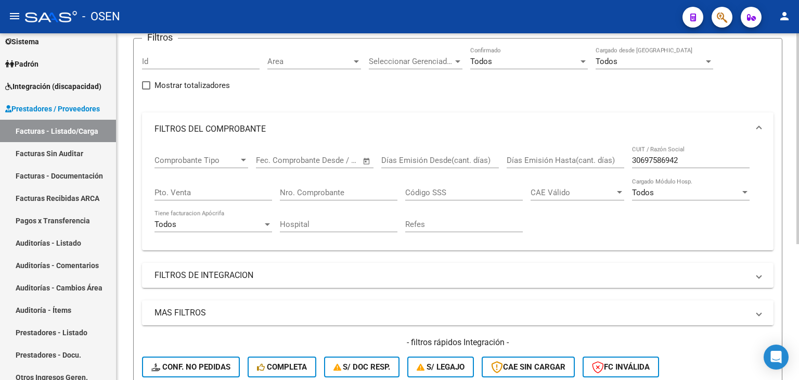
drag, startPoint x: 449, startPoint y: 184, endPoint x: 323, endPoint y: 248, distance: 141.1
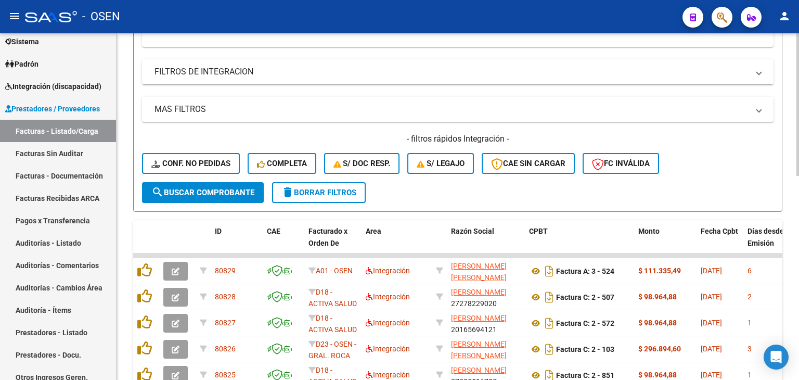
scroll to position [308, 0]
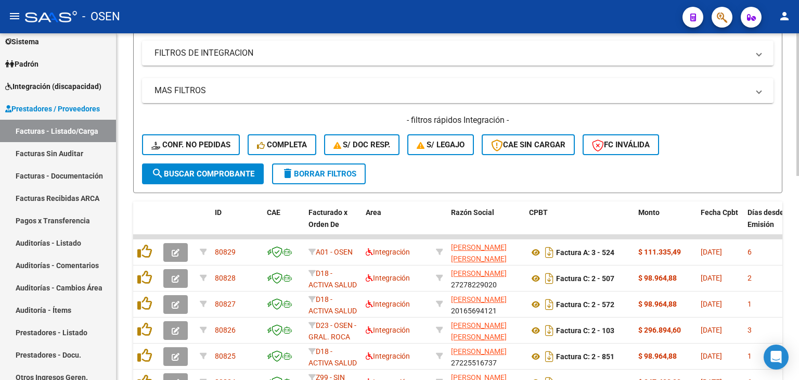
drag, startPoint x: 358, startPoint y: 175, endPoint x: 374, endPoint y: 181, distance: 17.0
click at [243, 174] on span "search Buscar Comprobante" at bounding box center [202, 173] width 103 height 9
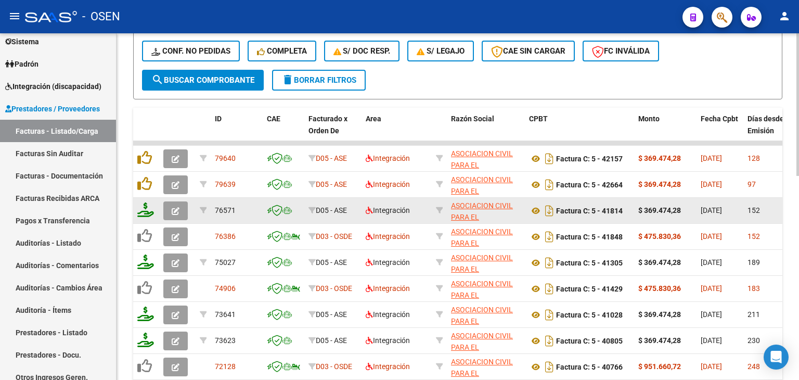
drag, startPoint x: 502, startPoint y: 199, endPoint x: 515, endPoint y: 223, distance: 27.7
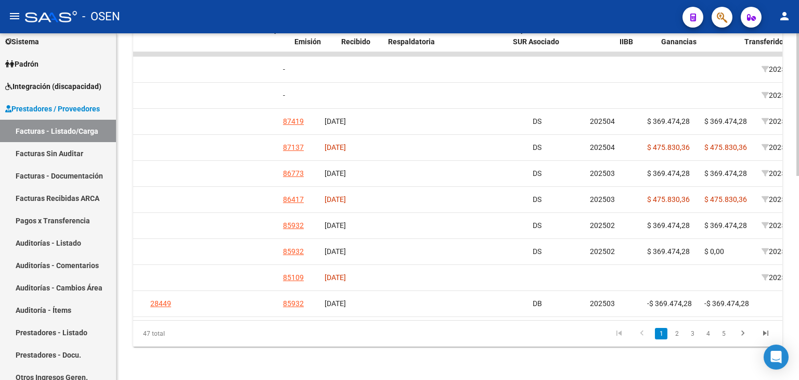
scroll to position [0, 0]
